Goal: Information Seeking & Learning: Find specific fact

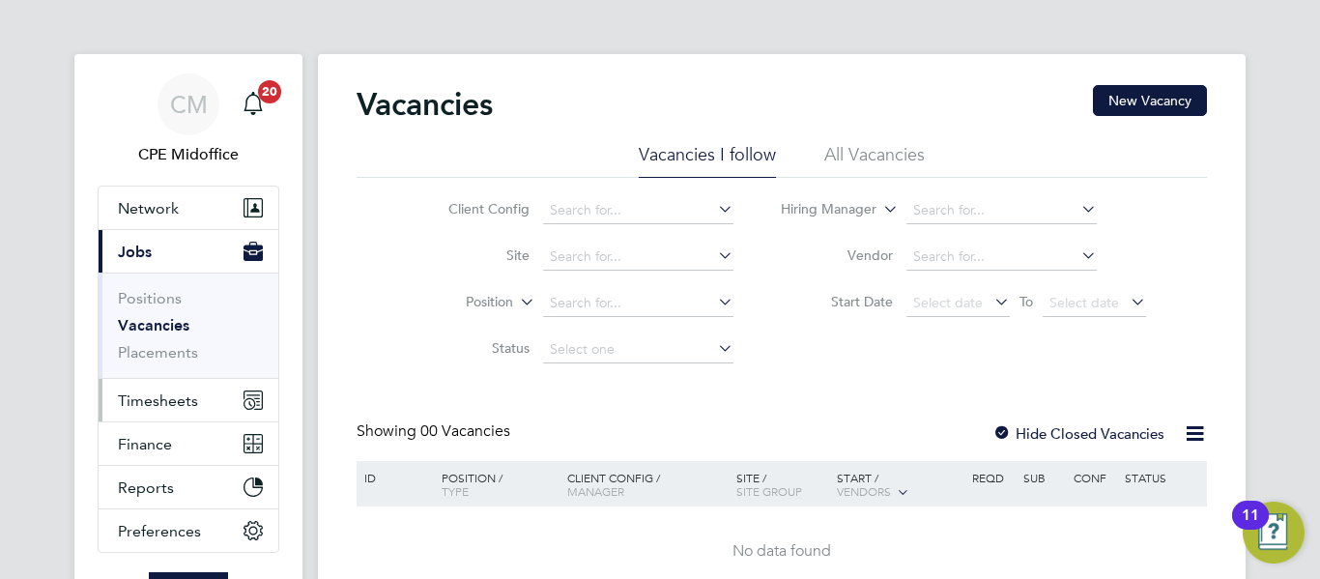
click at [165, 411] on button "Timesheets" at bounding box center [189, 400] width 180 height 43
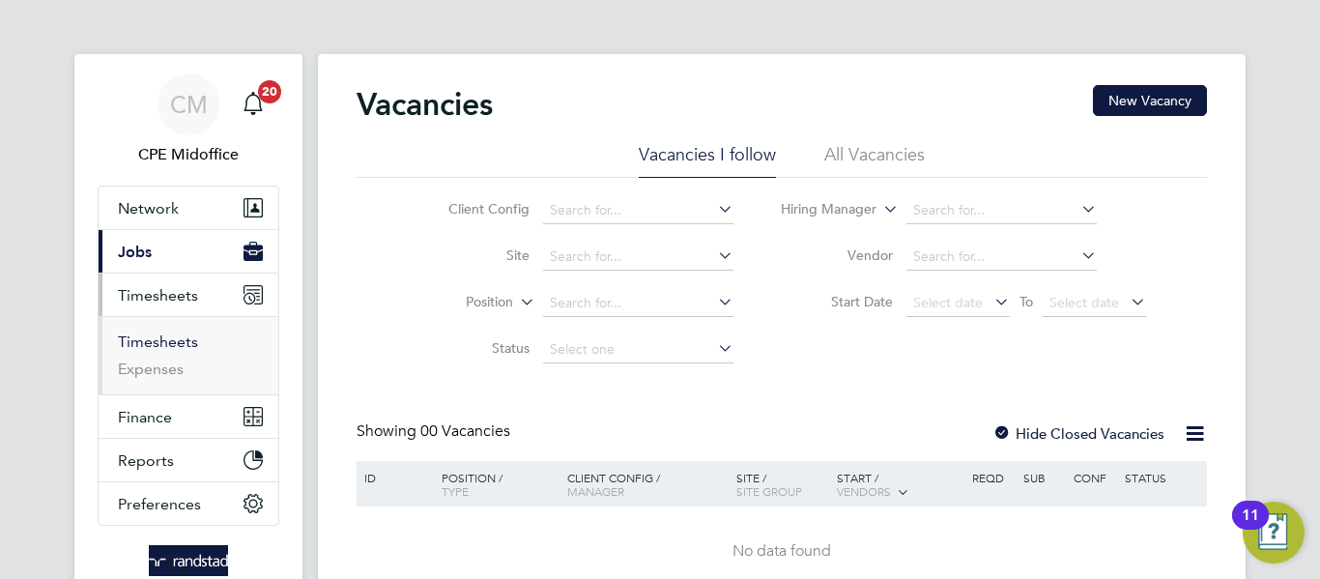
click at [162, 336] on link "Timesheets" at bounding box center [158, 341] width 80 height 18
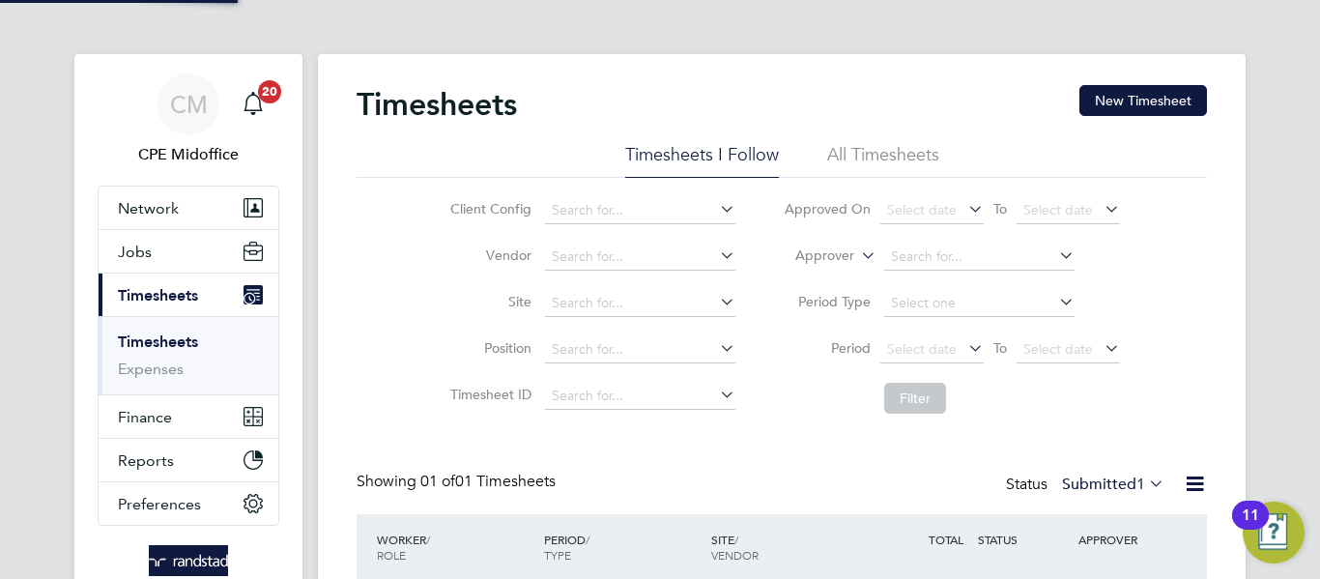
scroll to position [49, 168]
click at [628, 389] on input at bounding box center [640, 396] width 190 height 27
paste input "1813706"
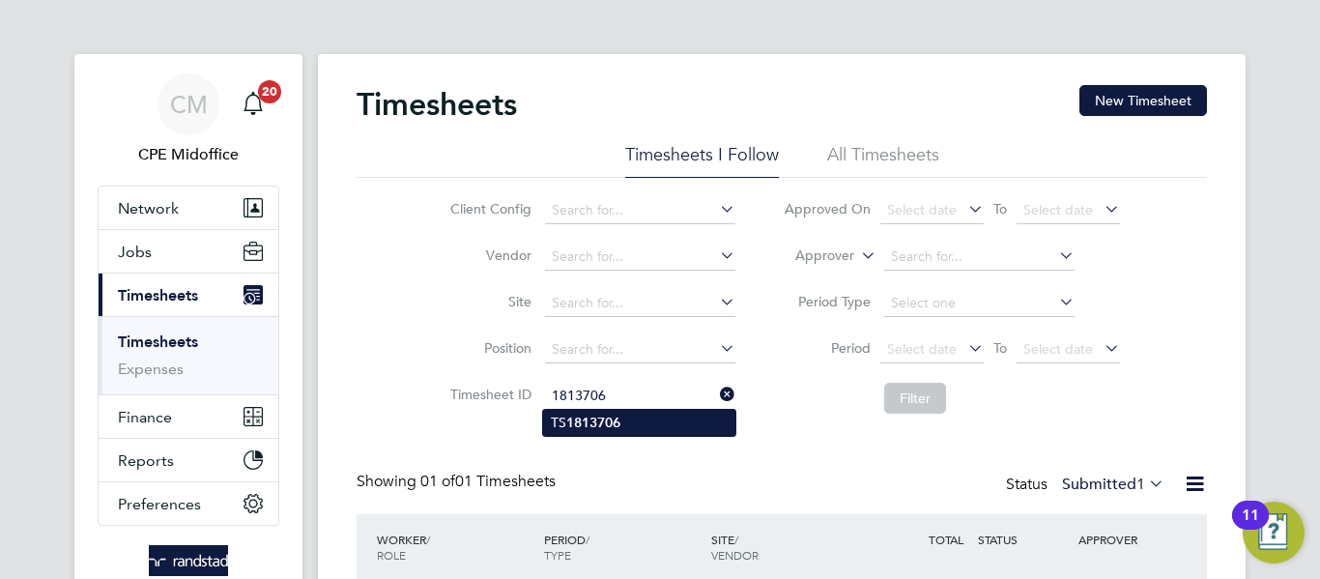
click at [634, 415] on li "TS 1813706" at bounding box center [639, 423] width 192 height 26
type input "TS1813706"
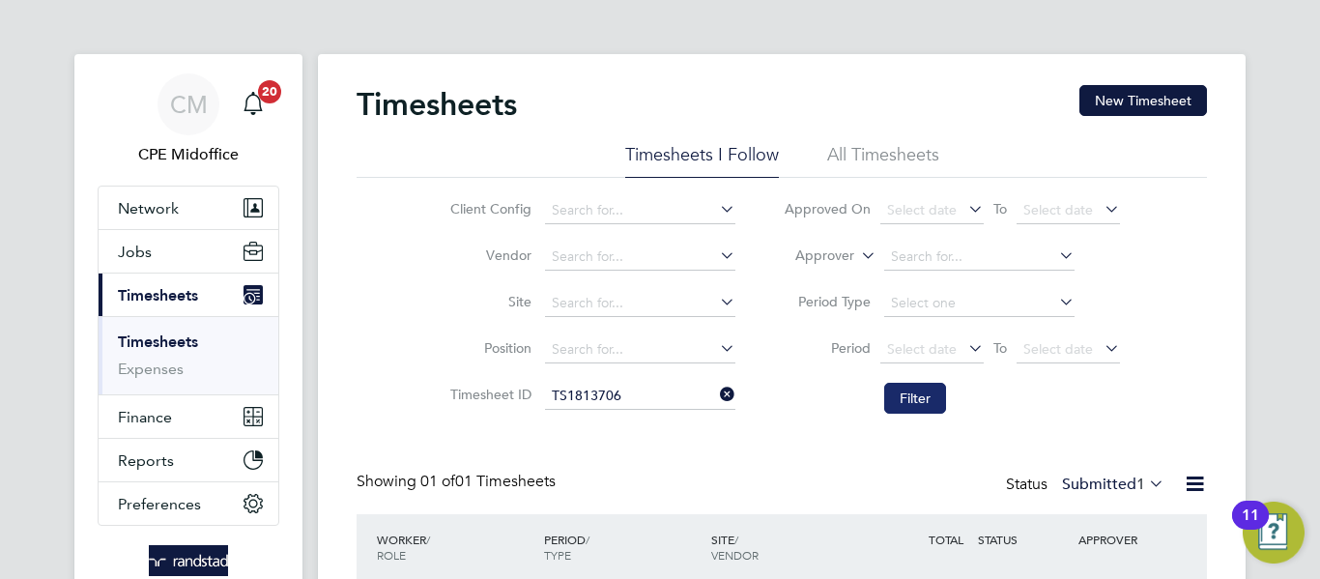
click at [898, 392] on button "Filter" at bounding box center [915, 398] width 62 height 31
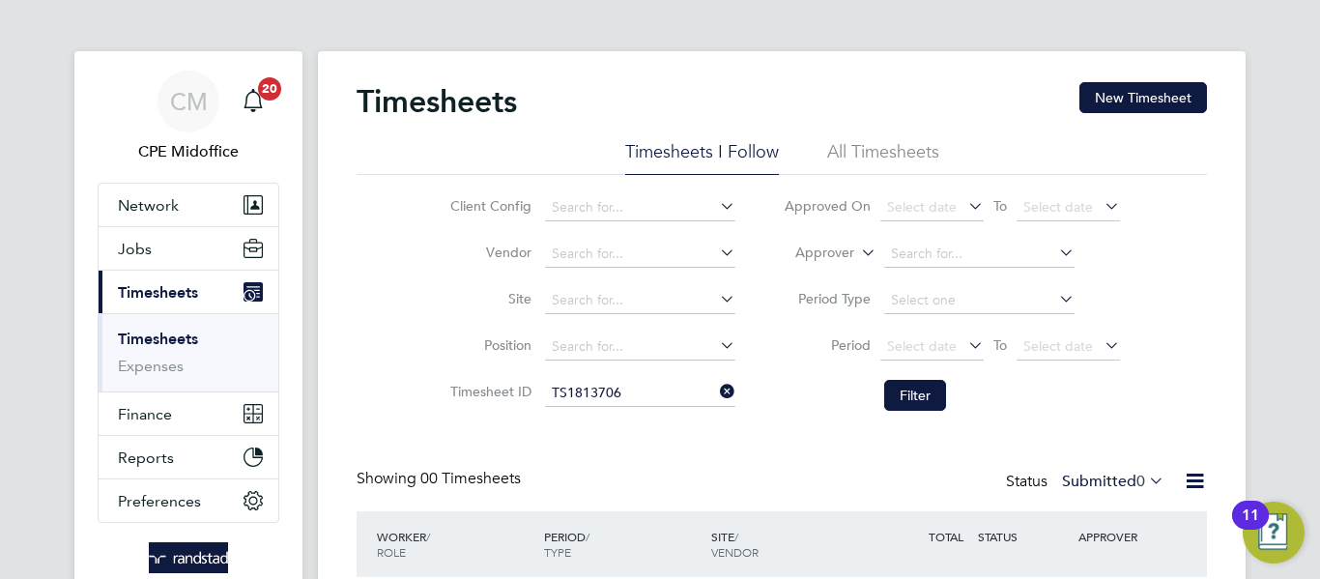
scroll to position [2, 0]
click at [875, 148] on li "All Timesheets" at bounding box center [883, 158] width 112 height 35
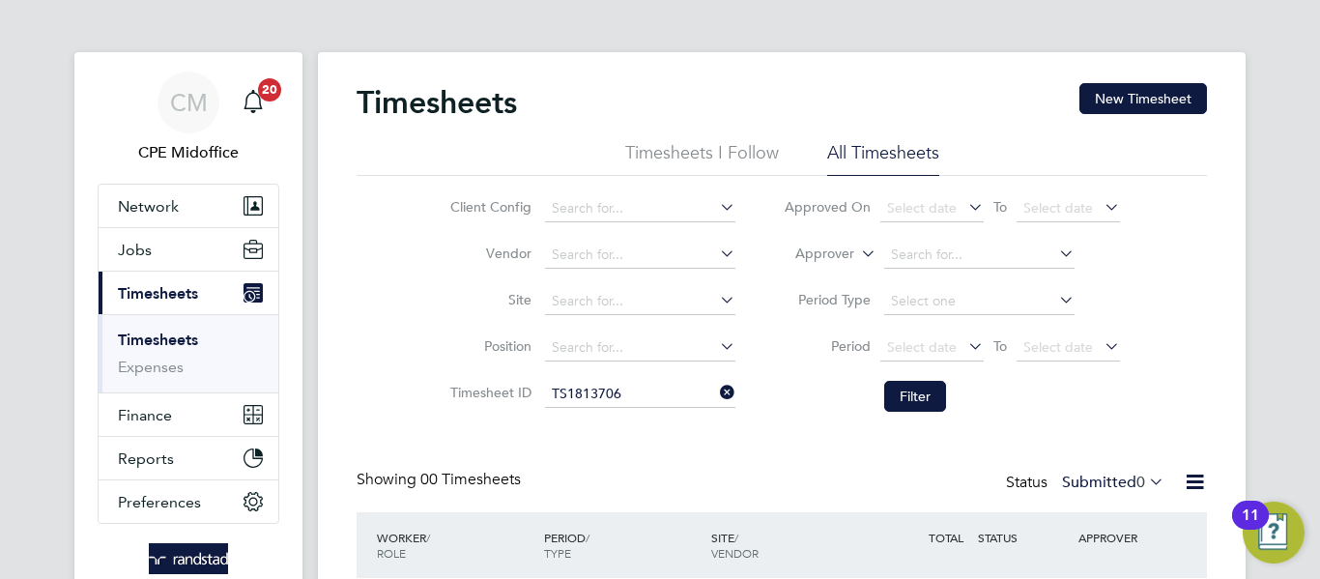
scroll to position [161, 0]
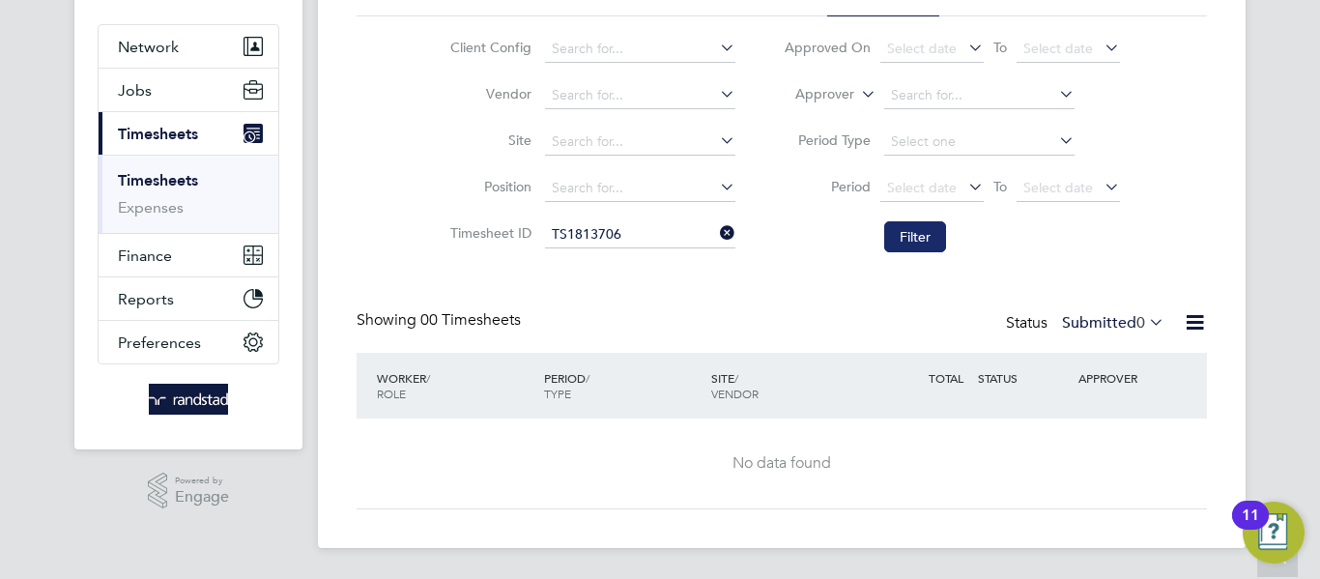
click at [911, 239] on button "Filter" at bounding box center [915, 236] width 62 height 31
click at [716, 235] on icon at bounding box center [716, 232] width 0 height 27
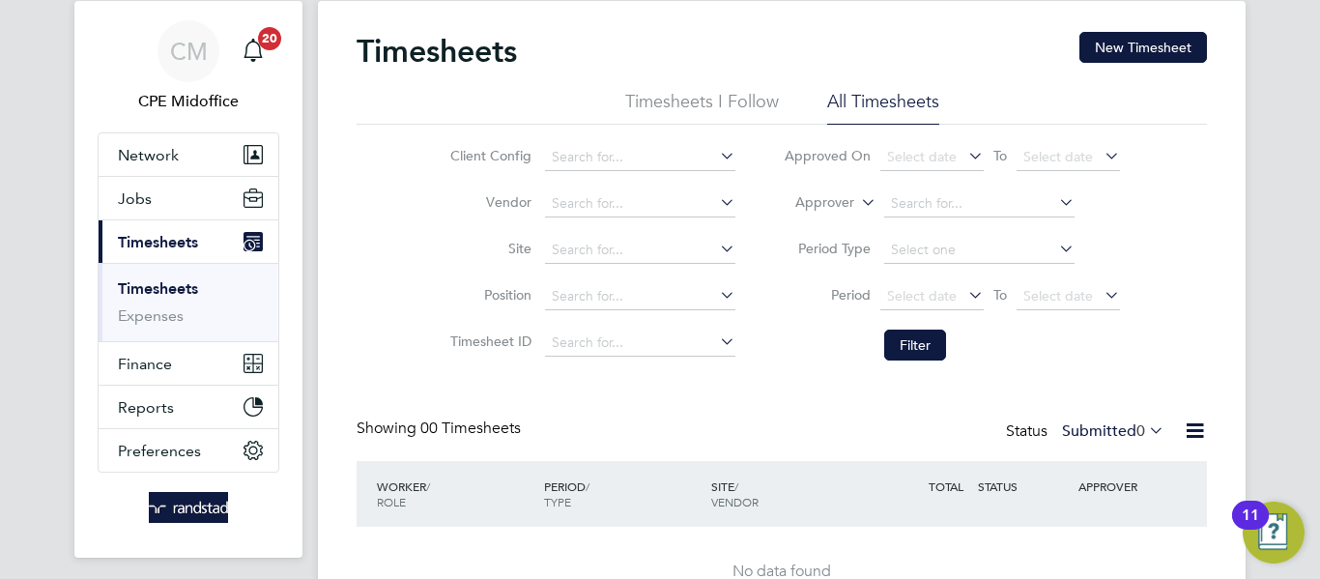
click at [875, 106] on li "All Timesheets" at bounding box center [883, 107] width 112 height 35
click at [600, 332] on input at bounding box center [640, 343] width 190 height 27
paste input "1813706"
click at [652, 360] on li "TS 1813706" at bounding box center [639, 370] width 192 height 26
type input "TS1813706"
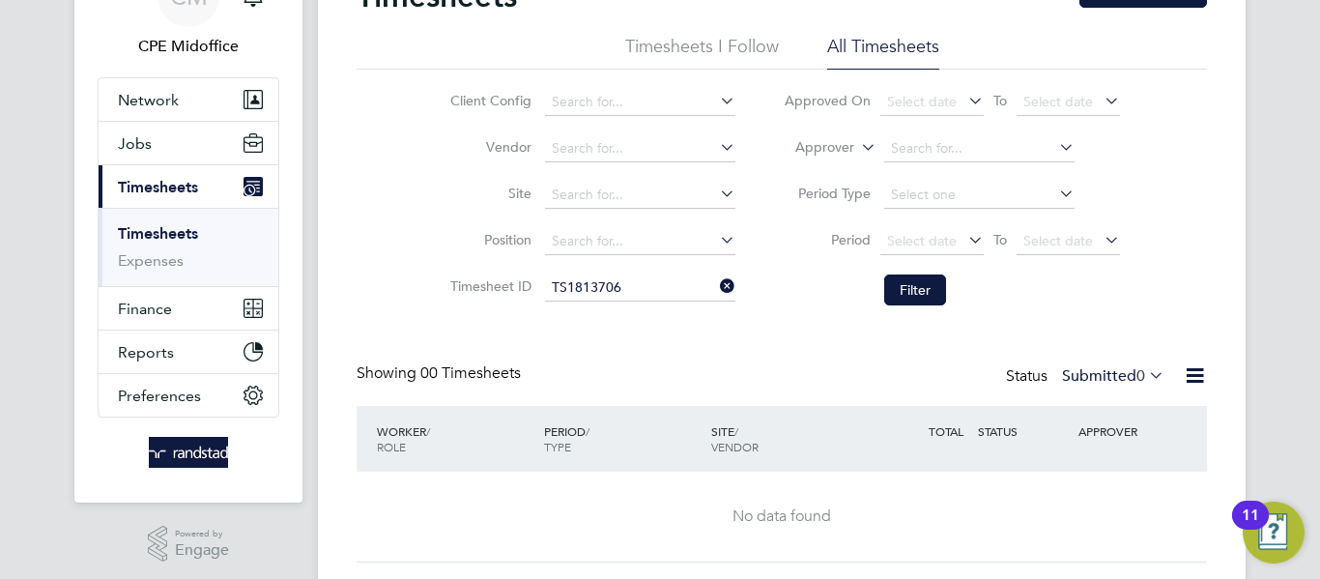
scroll to position [161, 0]
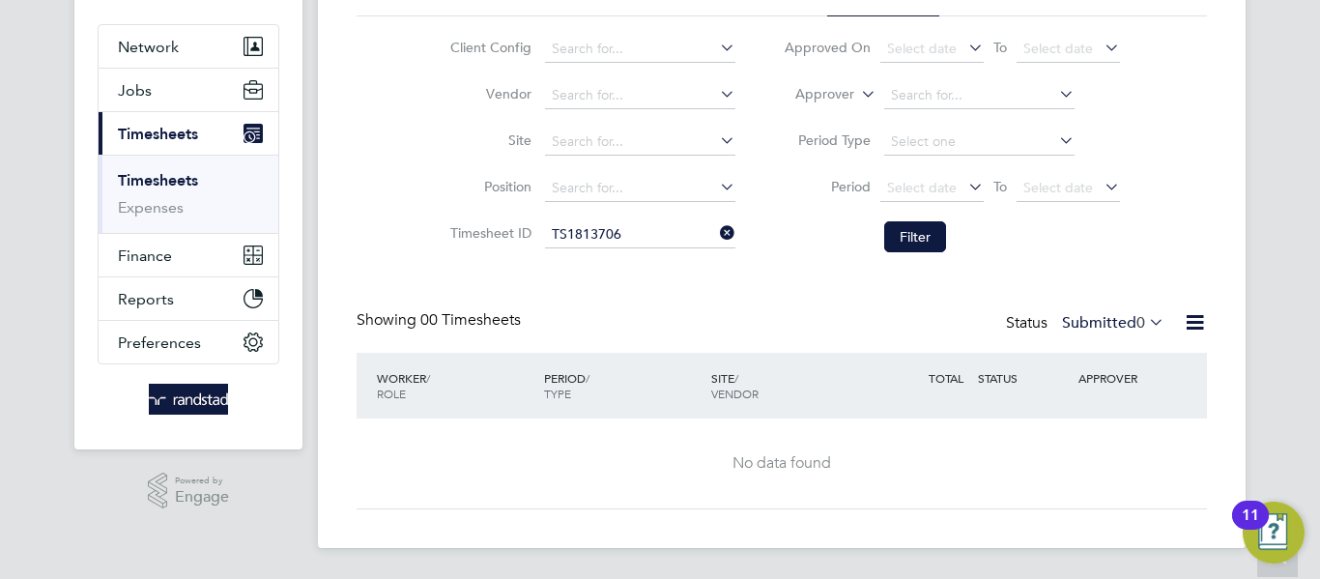
click at [1128, 316] on label "Submitted 0" at bounding box center [1113, 322] width 102 height 19
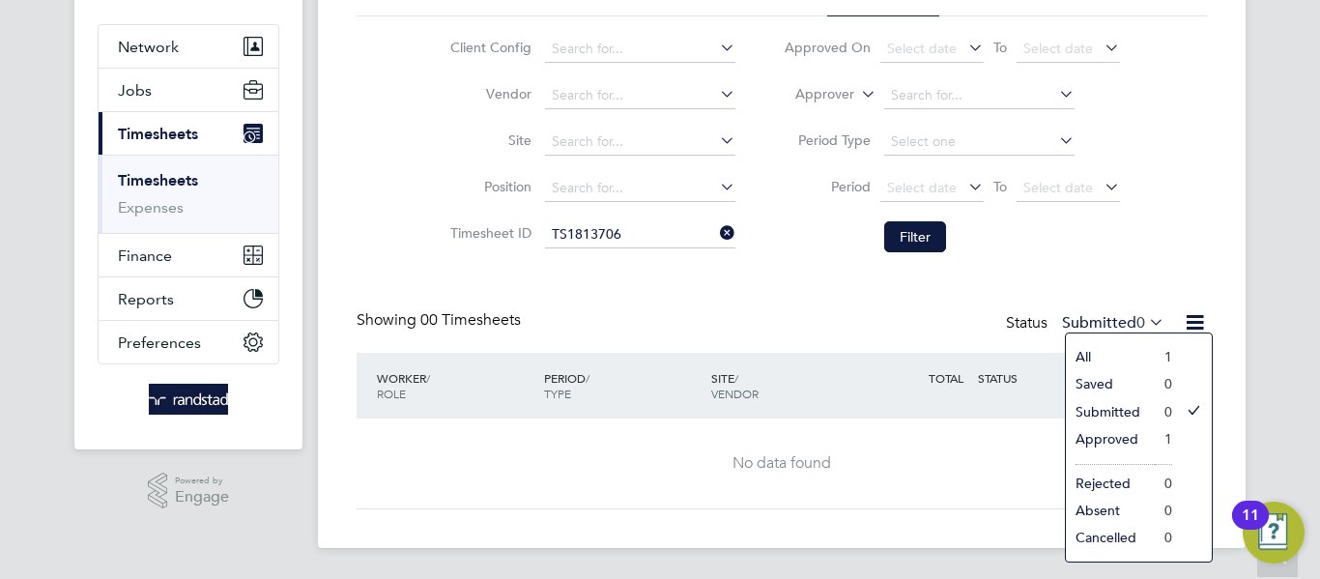
click at [1128, 348] on li "All" at bounding box center [1110, 356] width 89 height 27
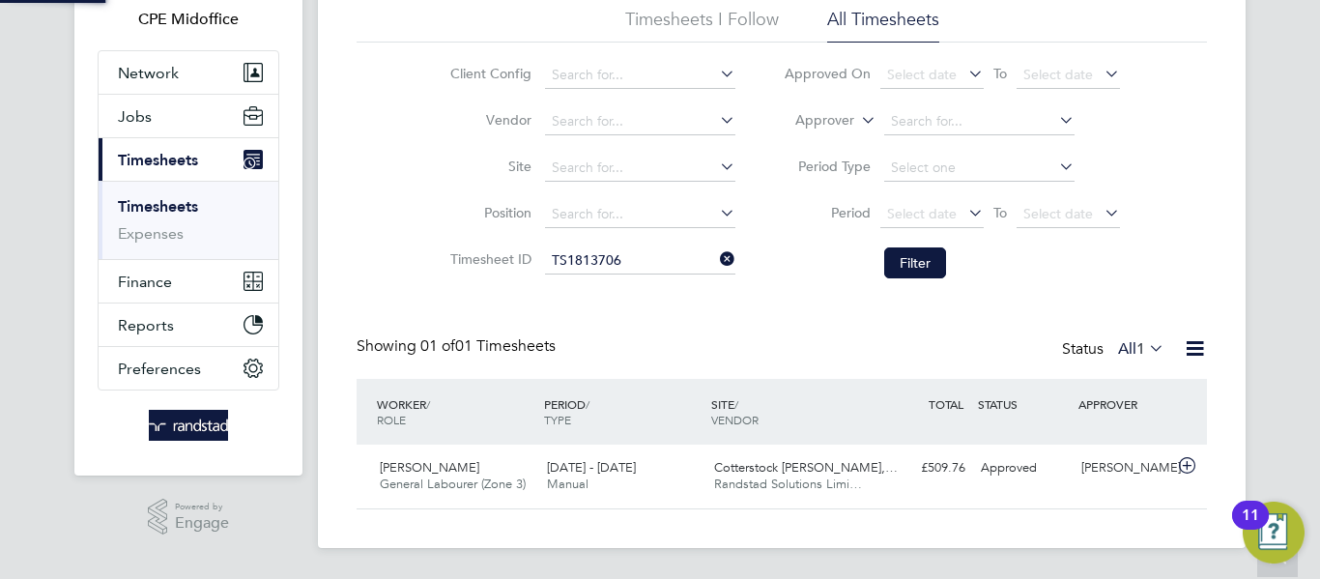
scroll to position [49, 168]
click at [824, 486] on span "Randstad Solutions Limi…" at bounding box center [788, 483] width 148 height 16
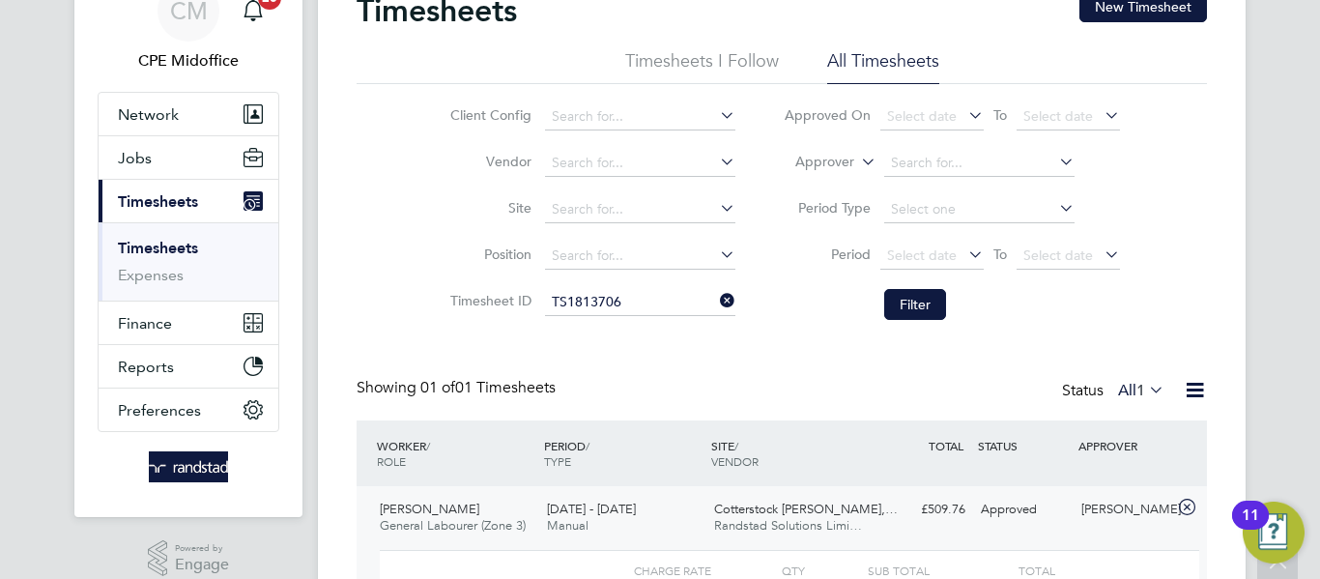
scroll to position [93, 0]
click at [162, 166] on button "Jobs" at bounding box center [189, 158] width 180 height 43
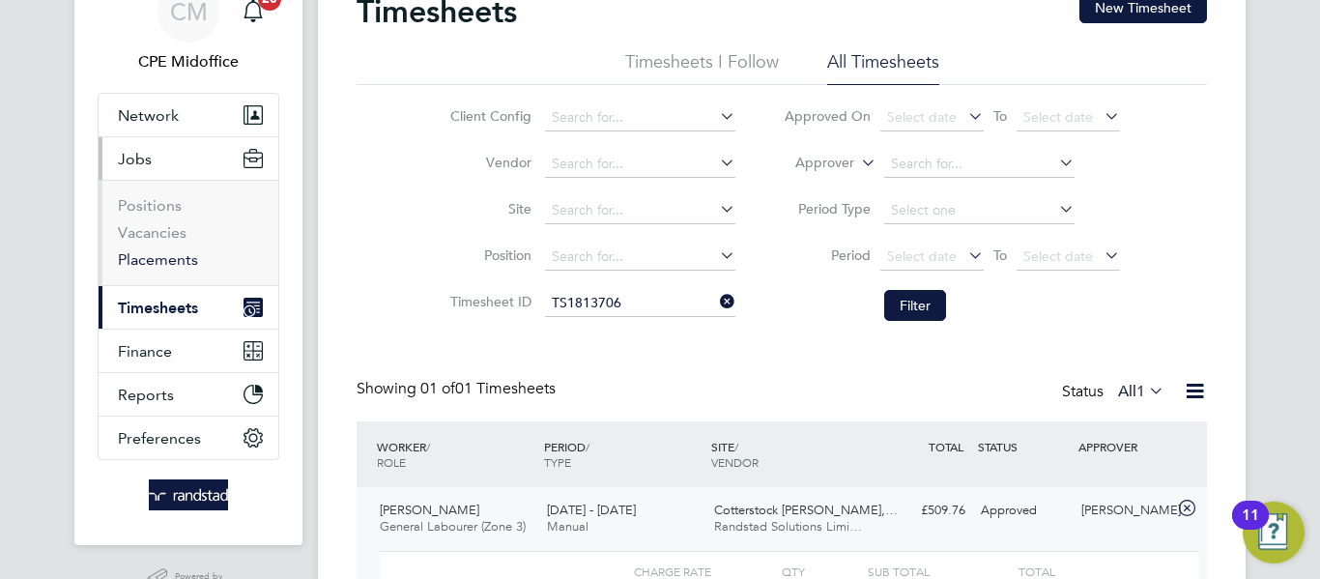
click at [164, 253] on link "Placements" at bounding box center [158, 259] width 80 height 18
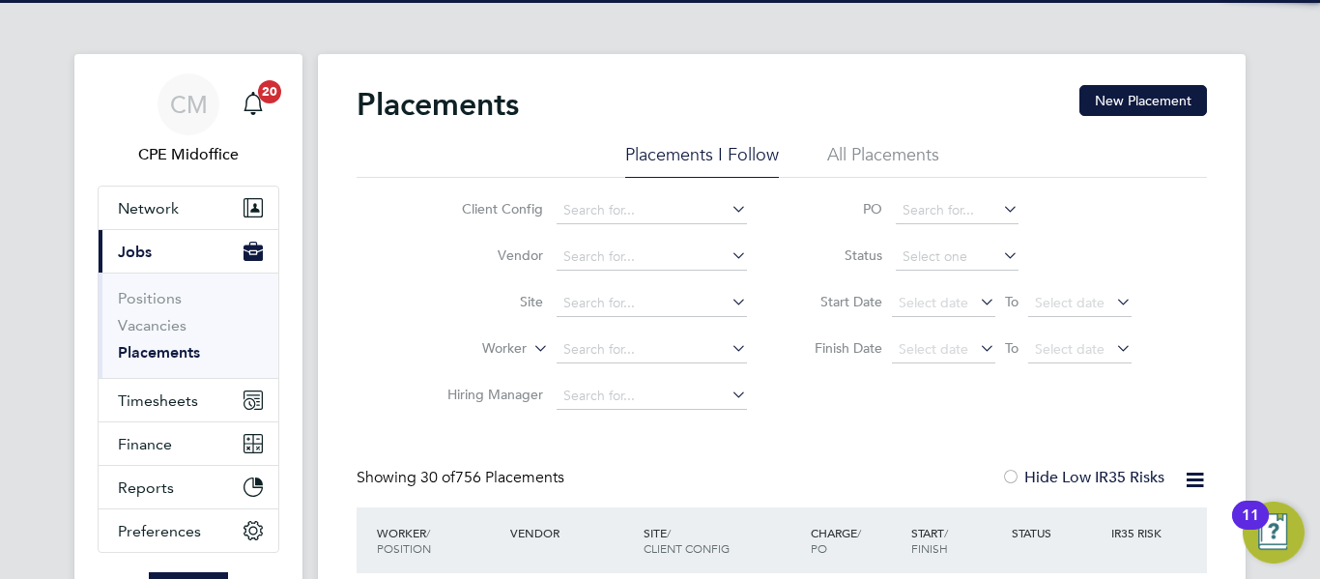
click at [593, 335] on li "Worker" at bounding box center [589, 350] width 363 height 46
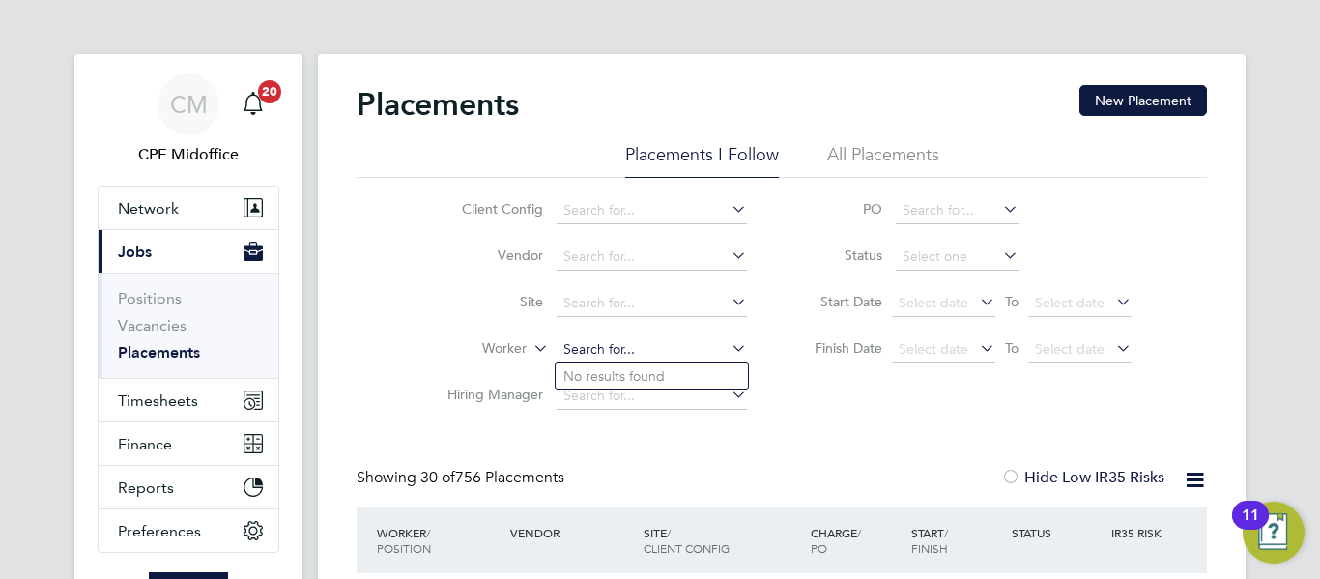
click at [593, 353] on input at bounding box center [652, 349] width 190 height 27
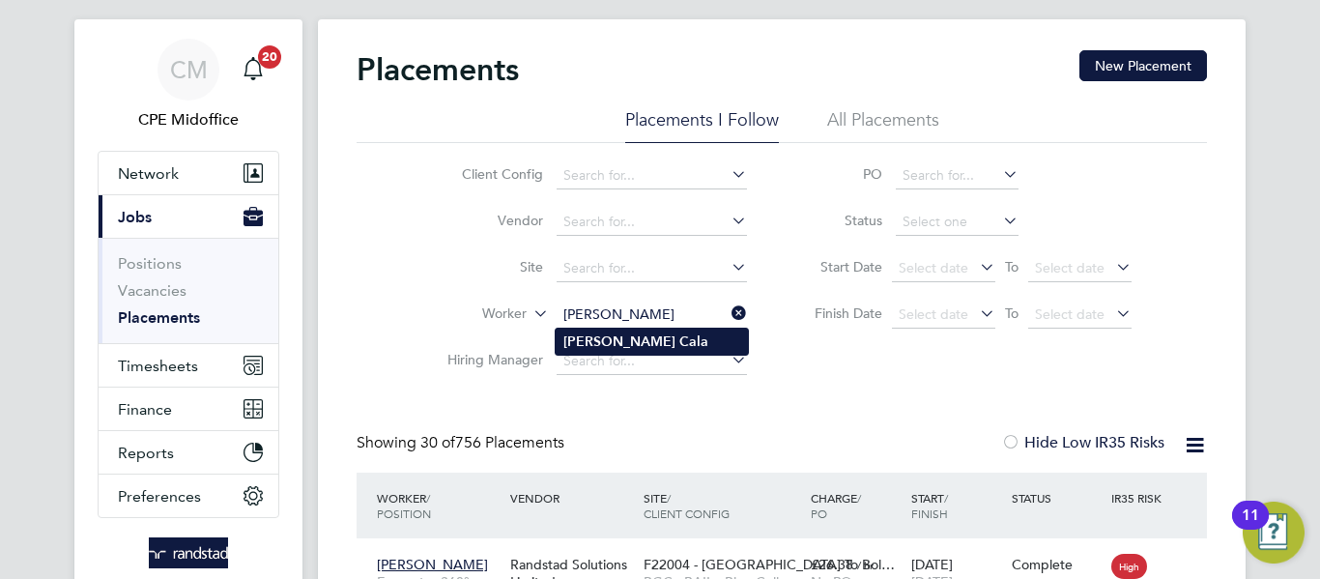
click at [642, 347] on li "Vlad Cala" at bounding box center [652, 342] width 192 height 26
type input "Vlad Cala"
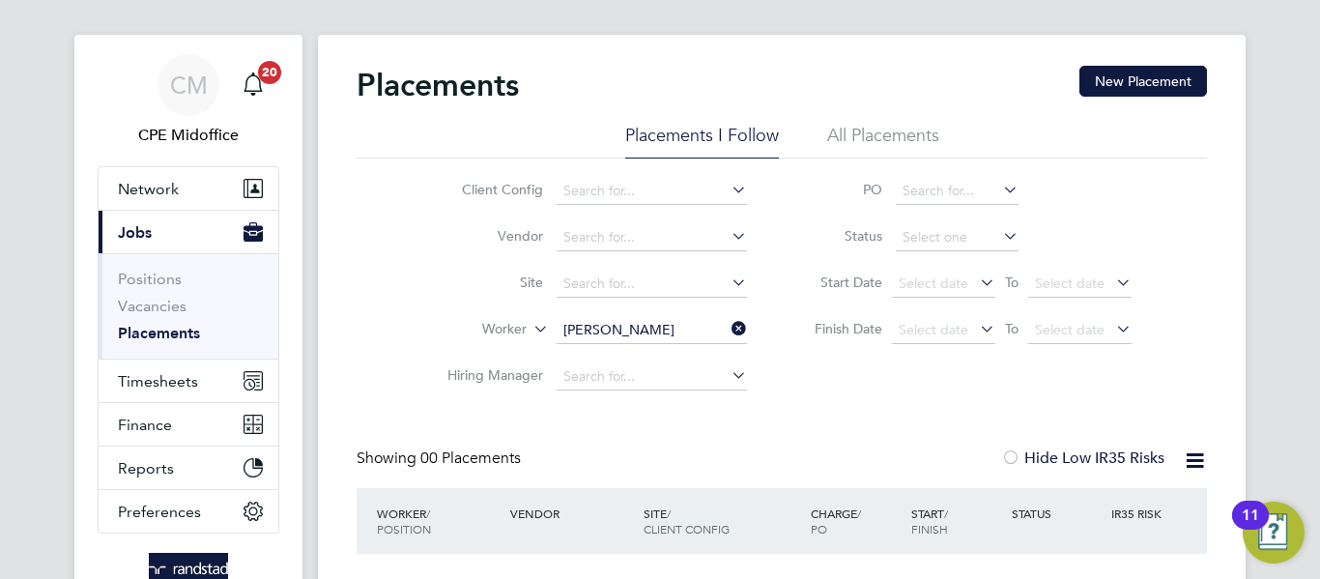
click at [880, 142] on li "All Placements" at bounding box center [883, 141] width 112 height 35
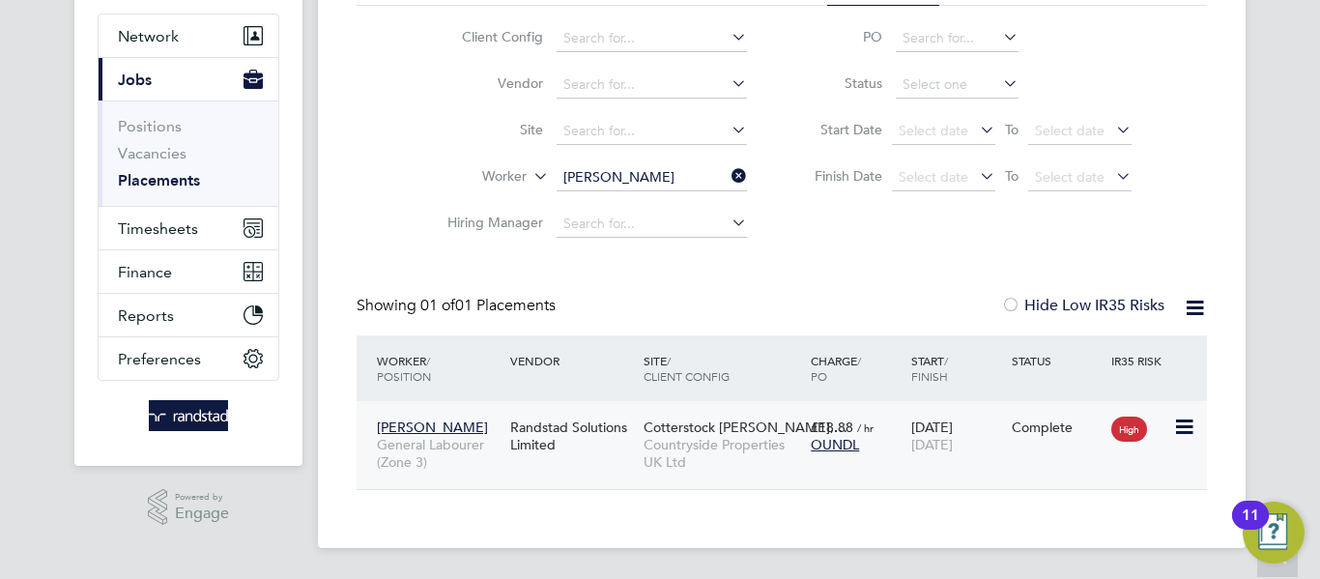
click at [718, 446] on span "Countryside Properties UK Ltd" at bounding box center [723, 453] width 158 height 35
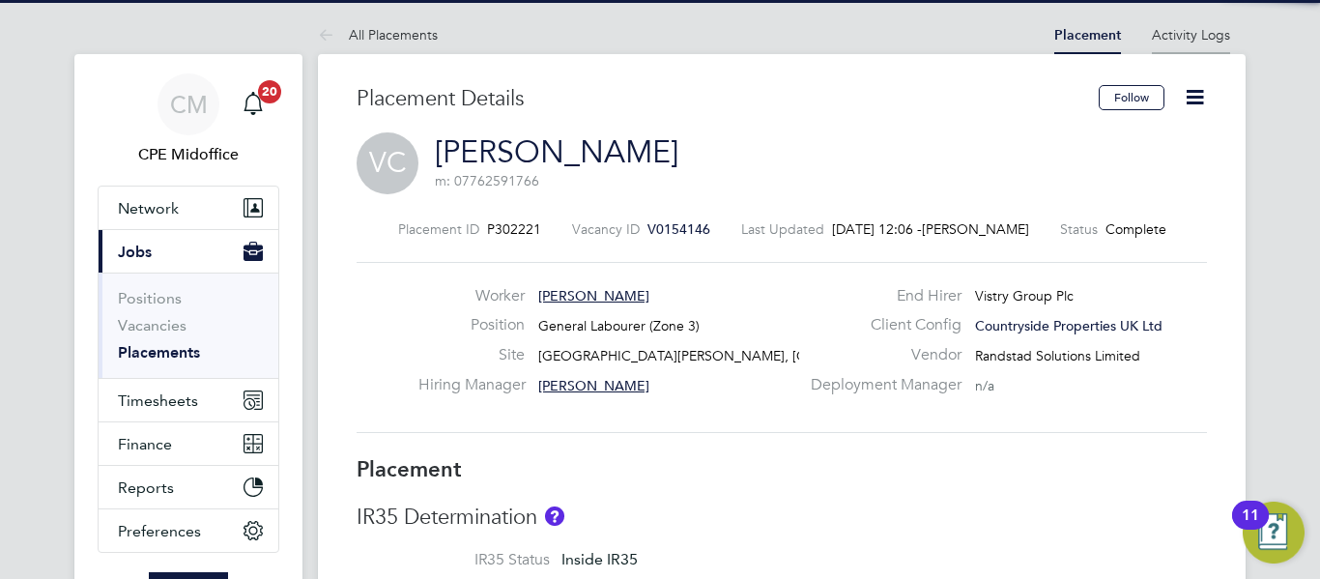
click at [1168, 38] on link "Activity Logs" at bounding box center [1191, 34] width 78 height 17
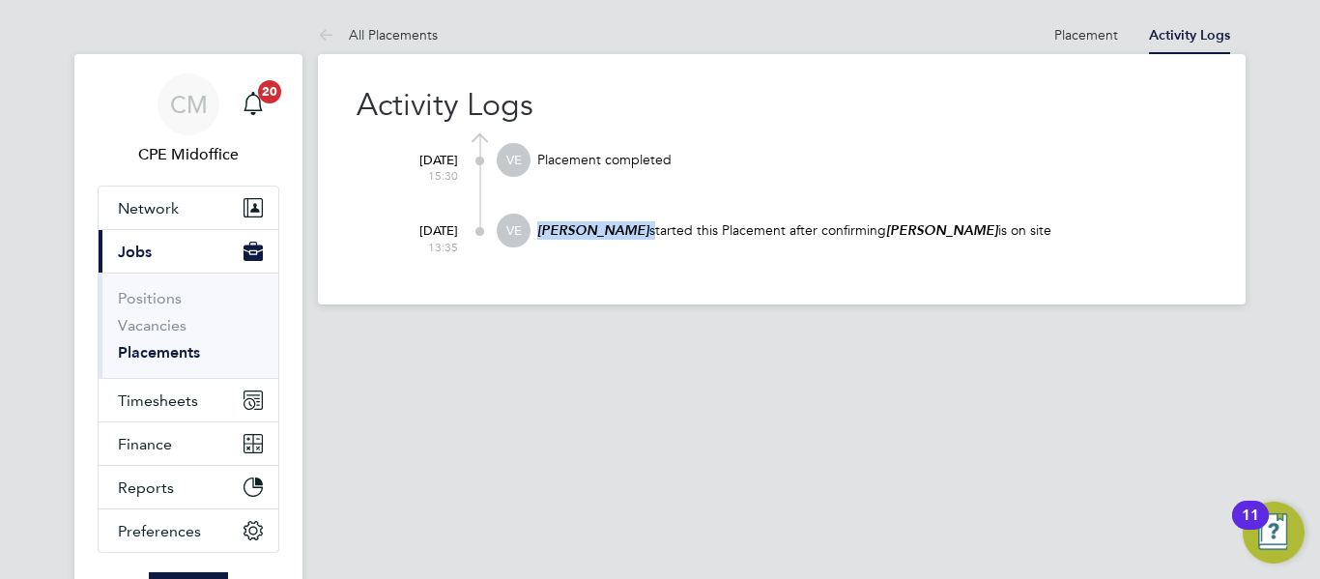
drag, startPoint x: 609, startPoint y: 225, endPoint x: 534, endPoint y: 222, distance: 74.5
click at [534, 222] on div "VE Vicky Egan started this Placement after confirming Vlad Cala is on site" at bounding box center [852, 240] width 710 height 52
copy p "Vicky Egan"
click at [179, 345] on link "Placements" at bounding box center [159, 352] width 82 height 18
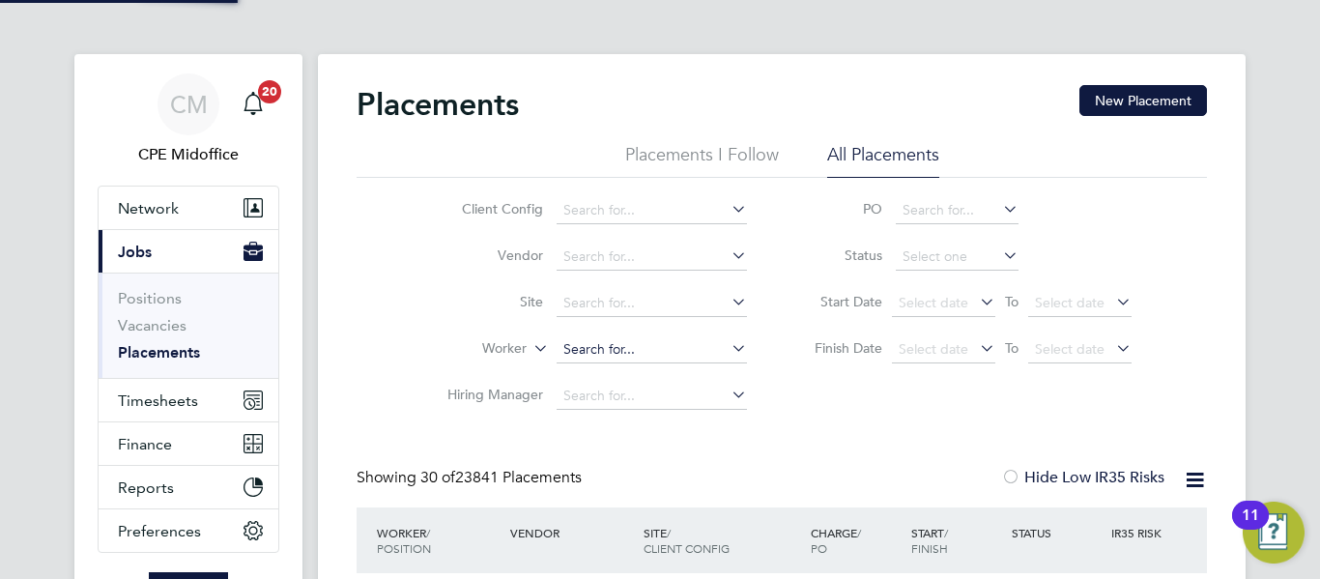
click at [619, 346] on input at bounding box center [652, 349] width 190 height 27
paste input "Peter Tanne"
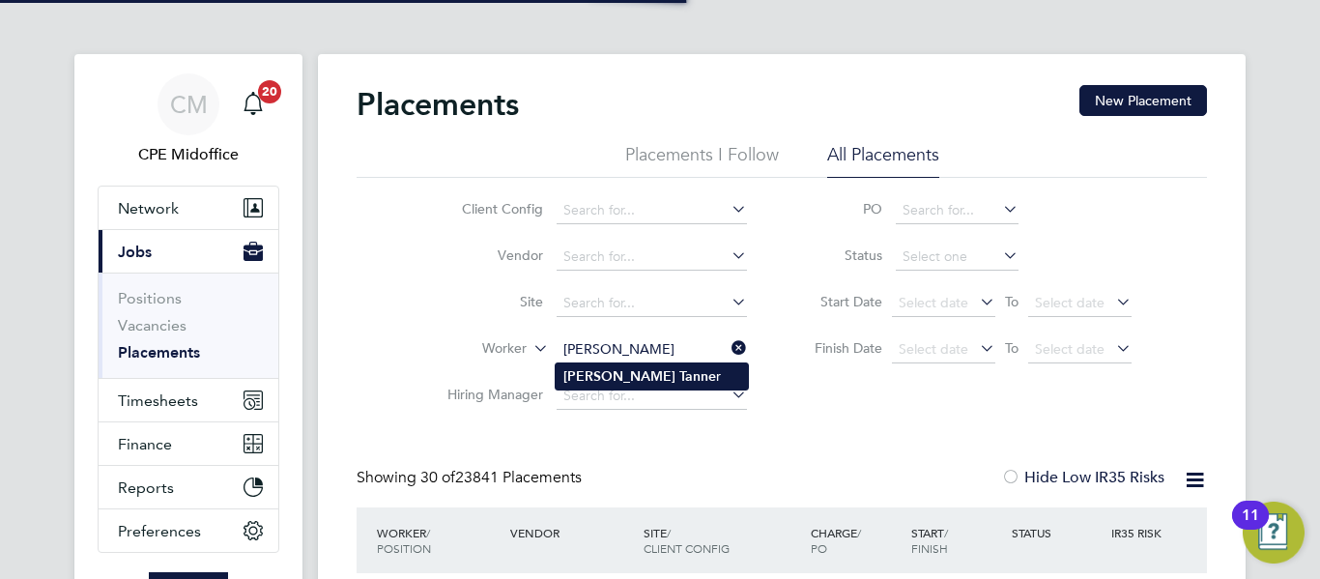
type input "[PERSON_NAME]"
click at [679, 383] on b "Tanne" at bounding box center [697, 376] width 37 height 16
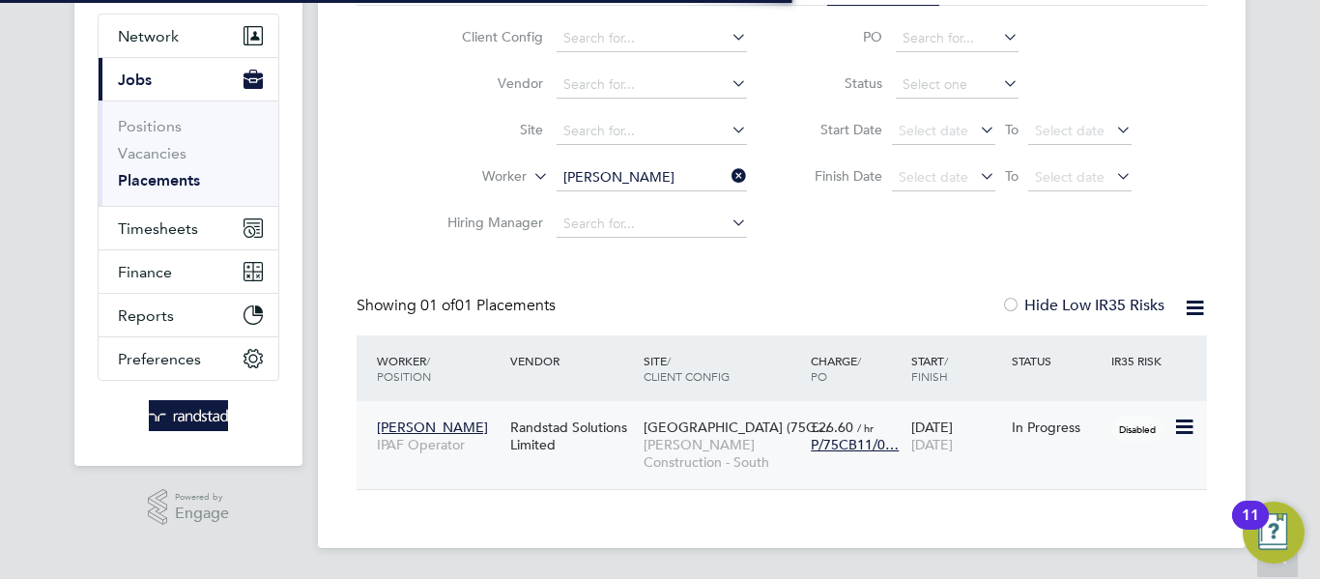
click at [706, 436] on span "[PERSON_NAME] Construction - South" at bounding box center [723, 453] width 158 height 35
click at [654, 435] on div "Oakmoor School (75C… Morgan Sindall Construction - South" at bounding box center [722, 445] width 167 height 72
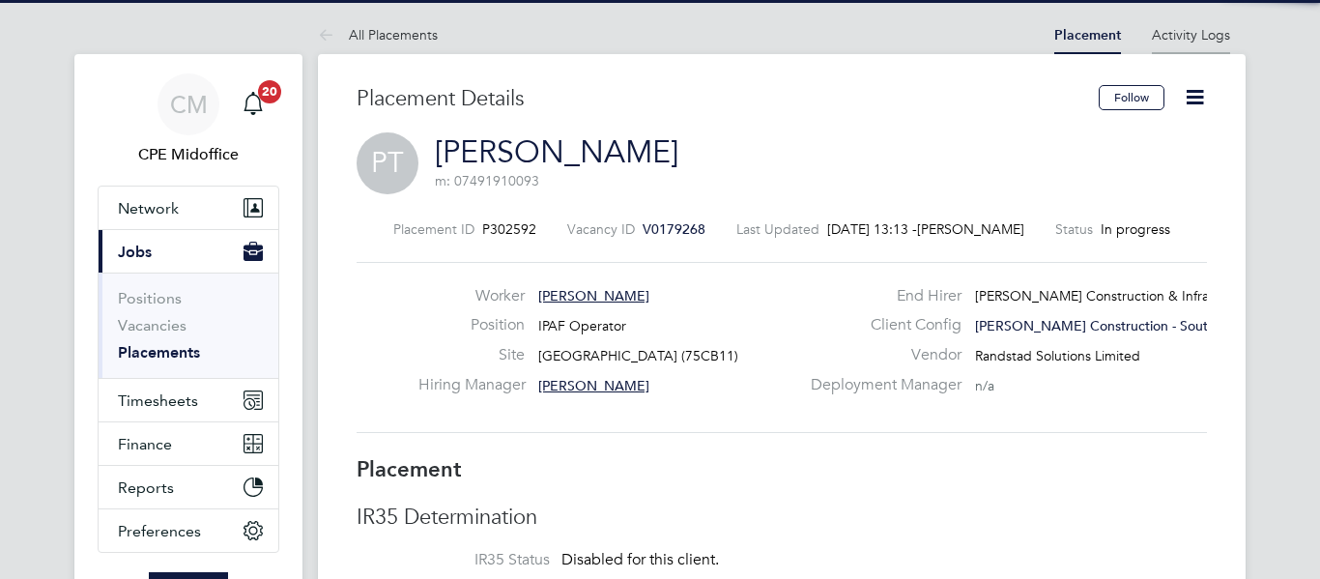
click at [1198, 22] on li "Activity Logs" at bounding box center [1191, 34] width 78 height 39
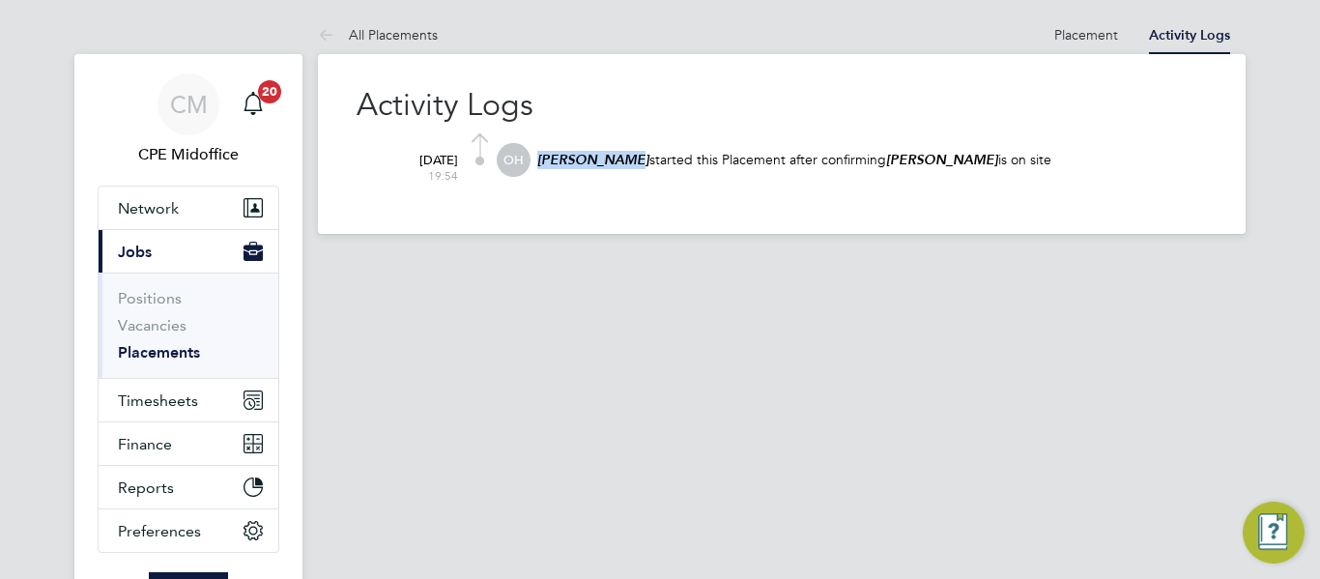
drag, startPoint x: 619, startPoint y: 162, endPoint x: 539, endPoint y: 160, distance: 79.3
click at [539, 160] on em "[PERSON_NAME]" at bounding box center [593, 160] width 112 height 16
copy em "[PERSON_NAME]"
